Goal: Task Accomplishment & Management: Complete application form

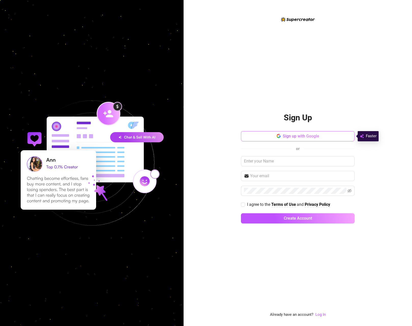
click at [286, 134] on span "Sign up with Google" at bounding box center [300, 135] width 36 height 5
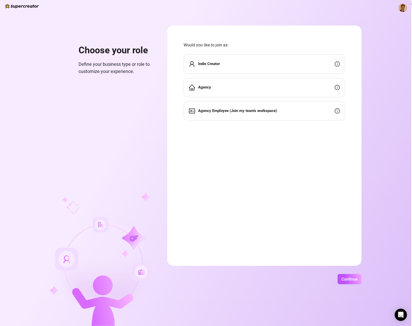
click at [214, 61] on span "Indie Creator" at bounding box center [209, 64] width 22 height 6
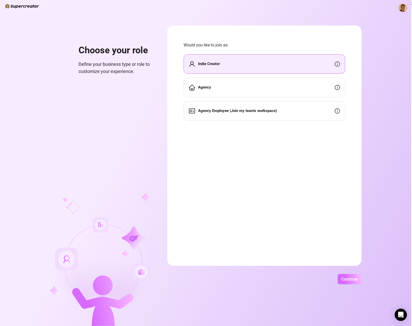
click at [347, 276] on button "Continue" at bounding box center [349, 279] width 24 height 10
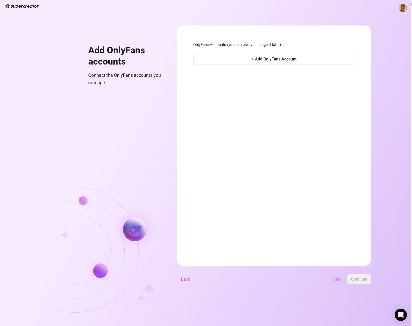
click at [334, 277] on span "Skip" at bounding box center [337, 278] width 8 height 5
